Goal: Find specific page/section: Find specific page/section

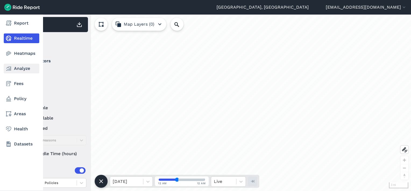
click at [14, 67] on link "Analyze" at bounding box center [22, 69] width 36 height 10
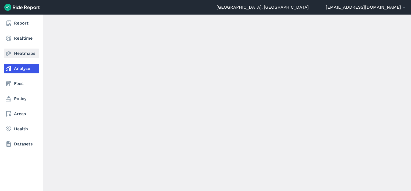
click at [17, 50] on link "Heatmaps" at bounding box center [22, 53] width 36 height 10
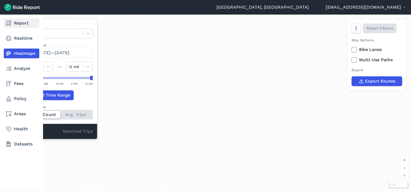
click at [10, 24] on use at bounding box center [8, 22] width 5 height 5
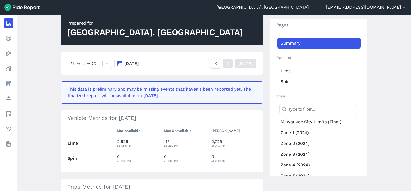
scroll to position [108, 0]
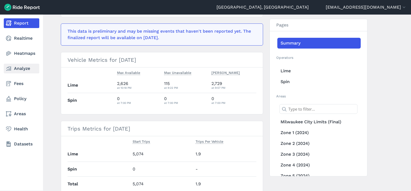
click at [19, 62] on nav "Report Realtime Heatmaps Analyze Fees Policy Areas Health Datasets" at bounding box center [21, 84] width 43 height 138
click at [22, 69] on link "Analyze" at bounding box center [22, 69] width 36 height 10
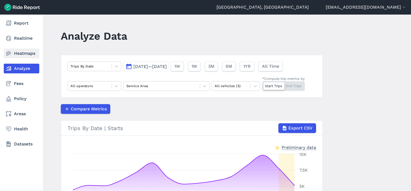
click at [11, 53] on use at bounding box center [8, 53] width 5 height 5
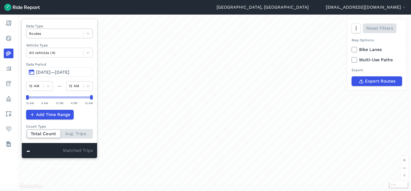
click at [46, 34] on div at bounding box center [54, 33] width 51 height 6
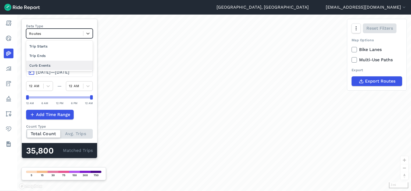
click at [48, 63] on div "Curb Events" at bounding box center [59, 65] width 67 height 9
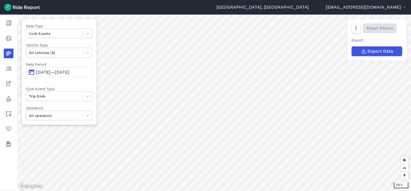
click at [56, 73] on span "[DATE]—[DATE]" at bounding box center [52, 71] width 33 height 5
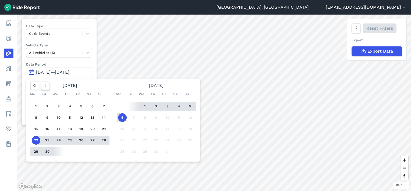
click at [44, 86] on icon "button" at bounding box center [45, 85] width 5 height 5
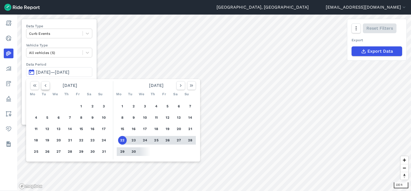
click at [44, 86] on icon "button" at bounding box center [45, 85] width 5 height 5
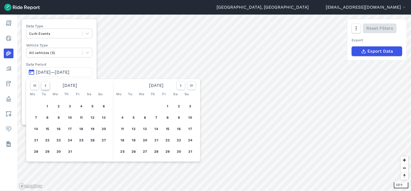
click at [45, 86] on icon "button" at bounding box center [45, 85] width 5 height 5
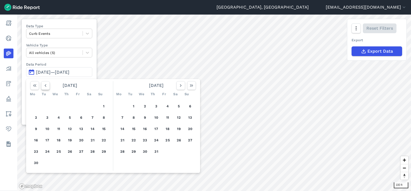
click at [45, 86] on icon "button" at bounding box center [45, 85] width 5 height 5
click at [69, 107] on button "1" at bounding box center [70, 106] width 9 height 9
click at [189, 87] on icon "button" at bounding box center [191, 85] width 5 height 5
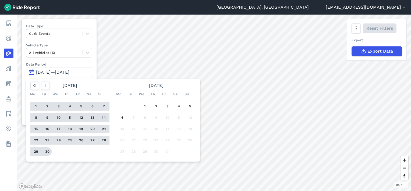
click at [45, 150] on button "30" at bounding box center [47, 151] width 9 height 9
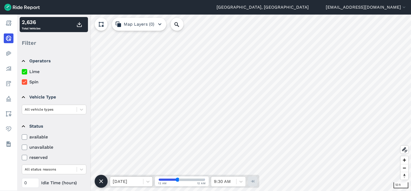
click at [141, 181] on div "[DATE]" at bounding box center [126, 181] width 33 height 10
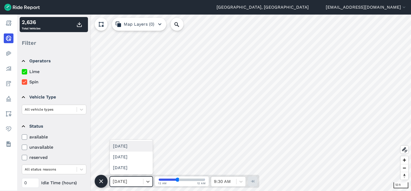
click at [131, 147] on div "Mon, Oct 06" at bounding box center [131, 145] width 43 height 11
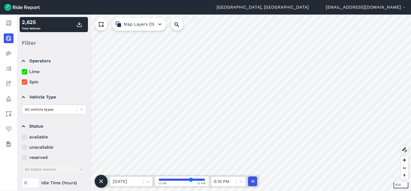
drag, startPoint x: 179, startPoint y: 179, endPoint x: 191, endPoint y: 180, distance: 12.4
click at [191, 180] on input "range" at bounding box center [182, 179] width 46 height 2
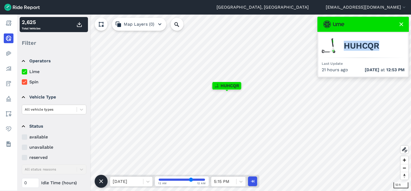
drag, startPoint x: 355, startPoint y: 47, endPoint x: 341, endPoint y: 47, distance: 13.5
click at [341, 47] on div "HUHCQR" at bounding box center [363, 45] width 83 height 19
copy span "HUHCQR"
click at [386, 45] on div "HUHCQR" at bounding box center [363, 45] width 83 height 19
click at [232, 182] on div at bounding box center [224, 181] width 20 height 8
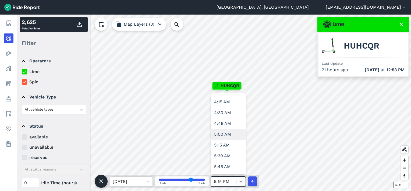
scroll to position [188, 0]
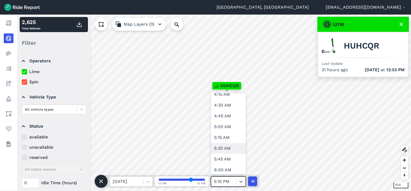
click at [222, 149] on div "5:30 AM" at bounding box center [228, 148] width 35 height 11
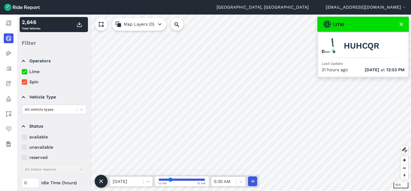
click at [228, 181] on div at bounding box center [224, 181] width 20 height 8
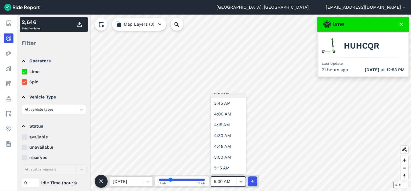
scroll to position [161, 0]
click at [224, 160] on div "5:15 AM" at bounding box center [228, 164] width 35 height 11
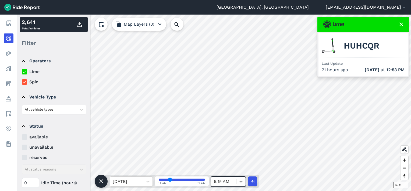
click at [230, 181] on div at bounding box center [224, 181] width 20 height 8
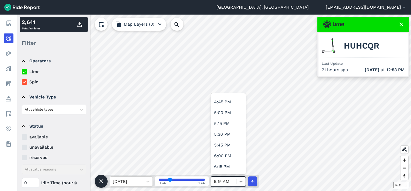
scroll to position [700, 0]
click at [225, 133] on div "5:15 PM" at bounding box center [228, 131] width 35 height 11
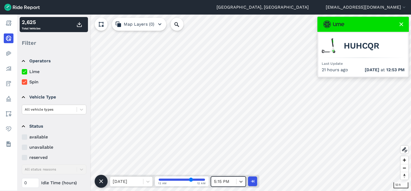
click at [235, 185] on div "5:15 PM" at bounding box center [223, 181] width 25 height 10
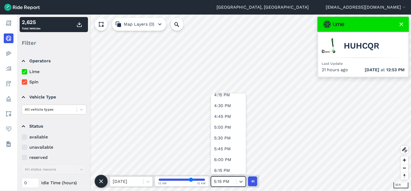
scroll to position [702, 0]
click at [226, 142] on div "5:30 PM" at bounding box center [228, 140] width 35 height 11
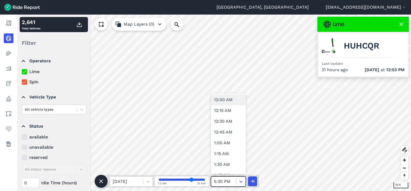
click at [230, 179] on div at bounding box center [224, 181] width 20 height 8
click at [220, 104] on div "5:45 PM" at bounding box center [228, 99] width 35 height 11
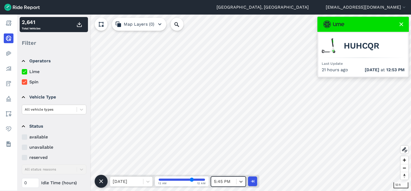
click at [235, 181] on div "5:45 PM" at bounding box center [223, 181] width 25 height 10
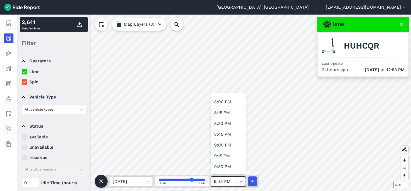
scroll to position [807, 0]
click at [225, 122] on div "7:30 PM" at bounding box center [228, 121] width 35 height 11
click at [232, 183] on div at bounding box center [224, 181] width 20 height 8
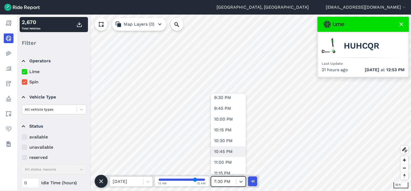
scroll to position [944, 0]
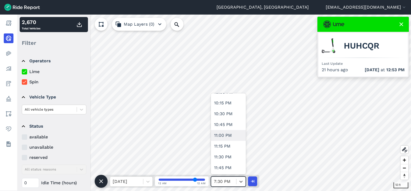
click at [223, 132] on div "11:00 PM" at bounding box center [228, 135] width 35 height 11
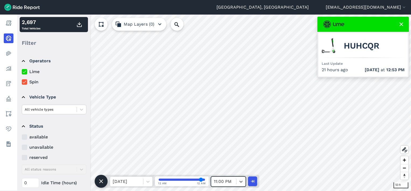
click at [232, 180] on div at bounding box center [224, 181] width 20 height 8
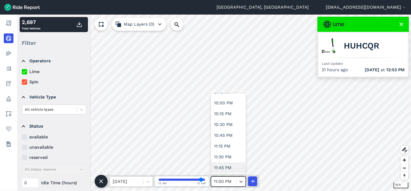
click at [228, 170] on div "11:45 PM" at bounding box center [228, 167] width 35 height 11
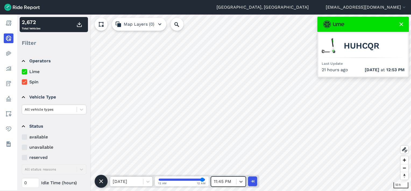
click at [127, 181] on div at bounding box center [127, 181] width 28 height 8
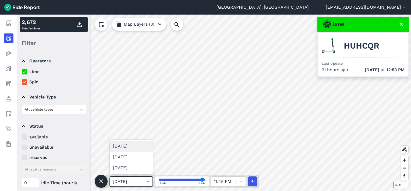
click at [131, 146] on div "[DATE]" at bounding box center [131, 145] width 43 height 11
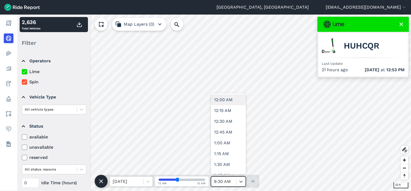
click at [224, 182] on div at bounding box center [224, 181] width 20 height 8
click at [226, 115] on div "12:15 AM" at bounding box center [228, 110] width 35 height 11
drag, startPoint x: 225, startPoint y: 177, endPoint x: 225, endPoint y: 164, distance: 13.7
click at [225, 177] on div at bounding box center [224, 181] width 20 height 8
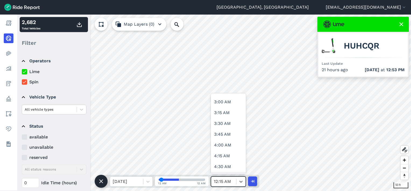
scroll to position [188, 0]
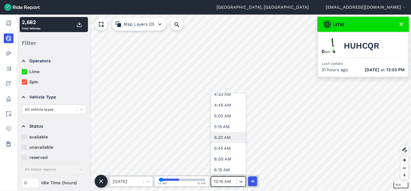
click at [224, 138] on div "5:30 AM" at bounding box center [228, 137] width 35 height 11
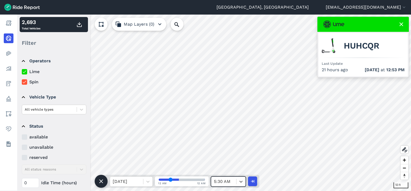
click at [231, 179] on div at bounding box center [224, 181] width 20 height 8
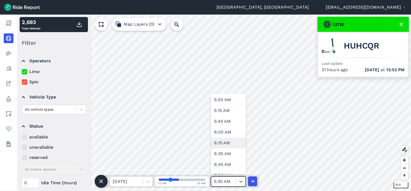
scroll to position [341, 0]
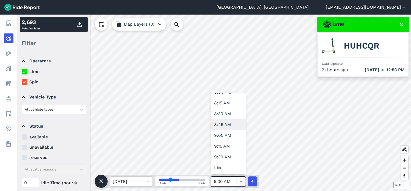
click at [224, 124] on div "8:45 AM" at bounding box center [228, 124] width 35 height 11
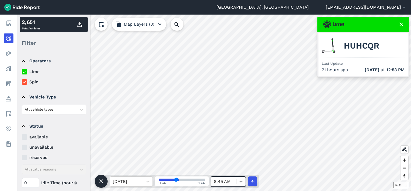
click at [230, 183] on div at bounding box center [224, 181] width 20 height 8
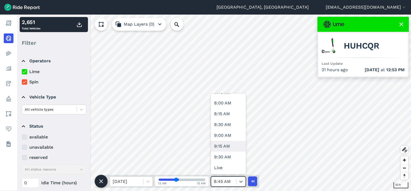
click at [223, 146] on div "9:15 AM" at bounding box center [228, 145] width 35 height 11
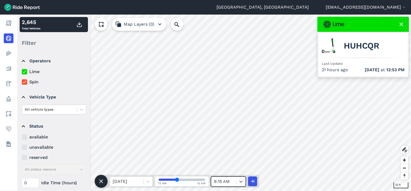
click at [227, 179] on div at bounding box center [224, 181] width 20 height 8
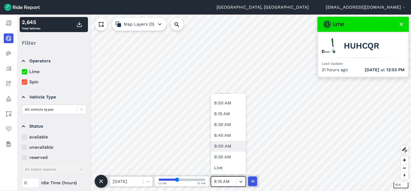
click at [225, 145] on div "9:00 AM" at bounding box center [228, 145] width 35 height 11
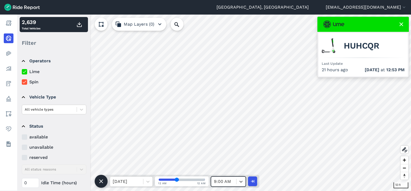
click at [228, 181] on div at bounding box center [224, 181] width 20 height 8
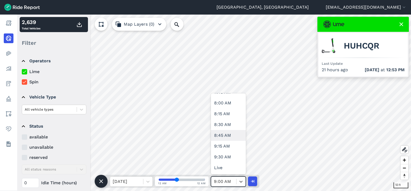
click at [223, 136] on div "8:45 AM" at bounding box center [228, 135] width 35 height 11
type input "35"
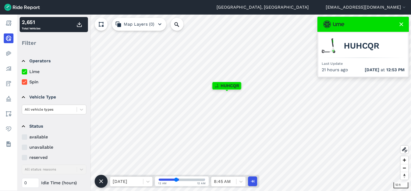
click at [367, 46] on span "HUHCQR" at bounding box center [362, 46] width 36 height 6
copy img
click at [196, 24] on input "Search Location or Vehicles" at bounding box center [206, 24] width 71 height 13
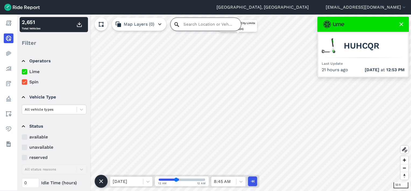
paste input "HUHCQR"
type input "HUHCQR"
click at [332, 53] on div "HUHCQR" at bounding box center [363, 45] width 83 height 19
click at [399, 21] on icon at bounding box center [401, 24] width 6 height 6
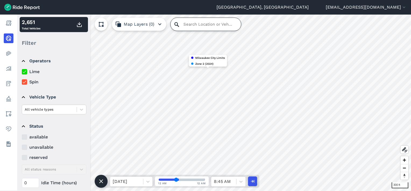
click at [203, 22] on input "Search Location or Vehicles" at bounding box center [206, 24] width 71 height 13
paste input "HUHCQR"
type input "HUHCQR"
drag, startPoint x: 182, startPoint y: 24, endPoint x: 191, endPoint y: 23, distance: 8.6
click at [191, 23] on input "Search Location or Vehicles" at bounding box center [206, 24] width 71 height 13
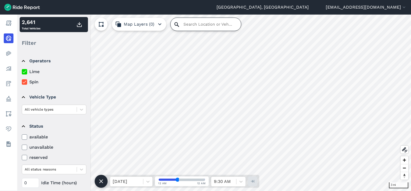
paste input "HUHCQR"
type input "HUHCQR"
